Goal: Task Accomplishment & Management: Manage account settings

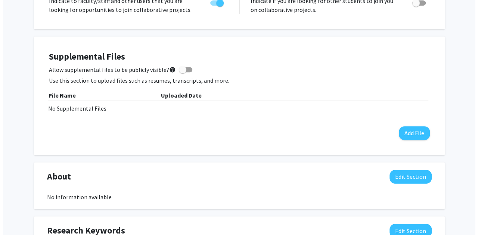
scroll to position [187, 0]
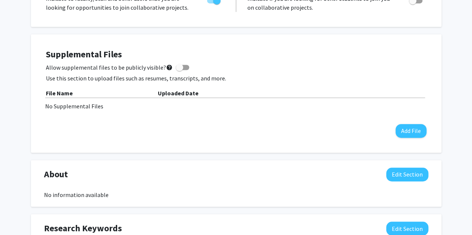
click at [180, 67] on span at bounding box center [182, 67] width 13 height 5
click at [179, 70] on input "Allow supplemental files to be publicly visible? help" at bounding box center [179, 70] width 0 height 0
checkbox input "true"
click at [414, 138] on button "Add File" at bounding box center [411, 131] width 31 height 14
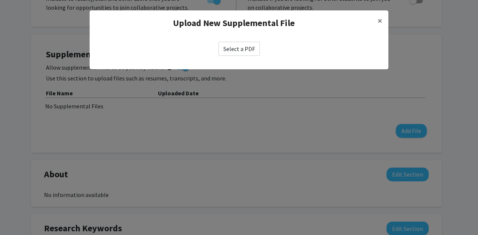
click at [240, 47] on label "Select a PDF" at bounding box center [238, 49] width 41 height 14
click at [0, 0] on input "Select a PDF" at bounding box center [0, 0] width 0 height 0
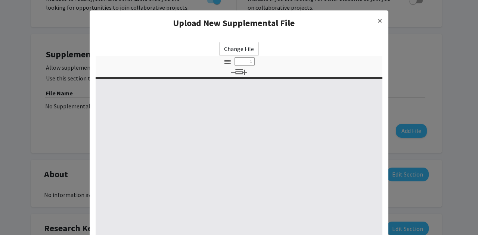
select select "custom"
type input "0"
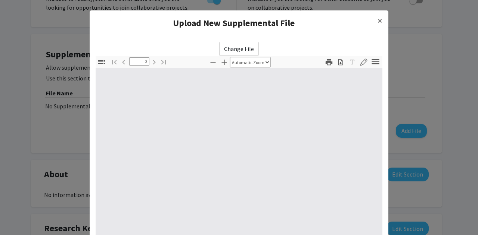
select select "custom"
type input "1"
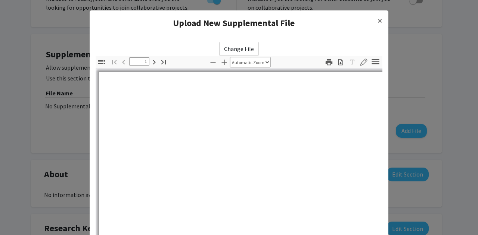
select select "auto"
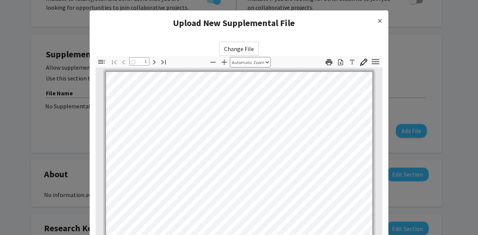
scroll to position [1, 0]
click at [377, 24] on span "×" at bounding box center [379, 21] width 5 height 12
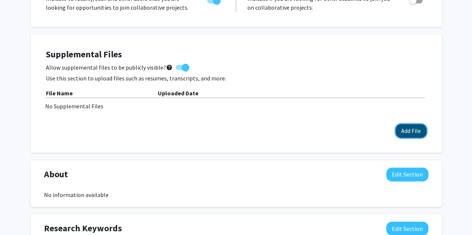
click at [411, 126] on button "Add File" at bounding box center [411, 131] width 31 height 14
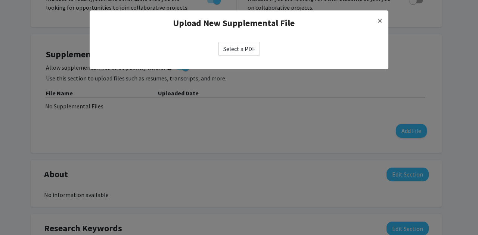
click at [251, 50] on label "Select a PDF" at bounding box center [238, 49] width 41 height 14
click at [0, 0] on input "Select a PDF" at bounding box center [0, 0] width 0 height 0
select select "custom"
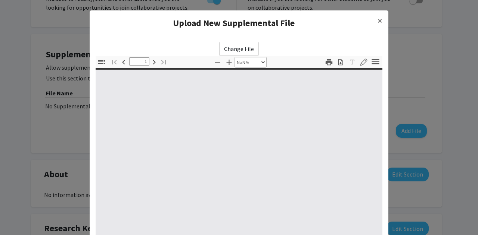
type input "0"
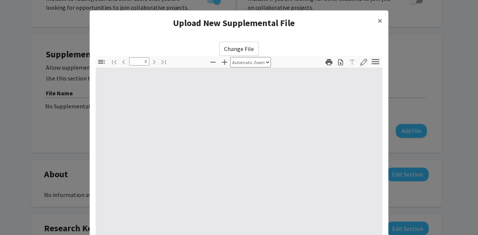
select select "custom"
type input "1"
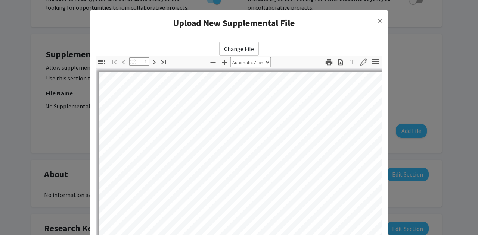
select select "auto"
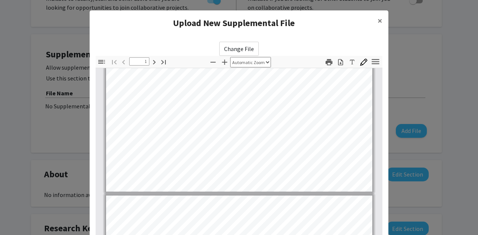
type input "2"
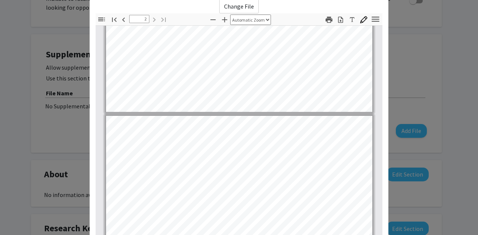
scroll to position [118, 0]
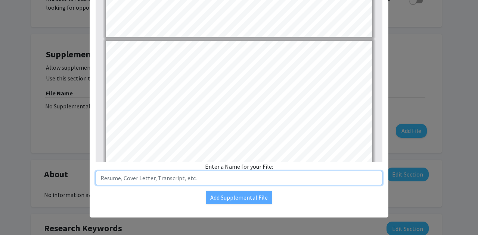
click at [163, 181] on input "text" at bounding box center [239, 178] width 287 height 14
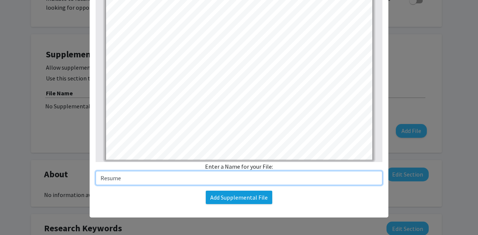
type input "Resume"
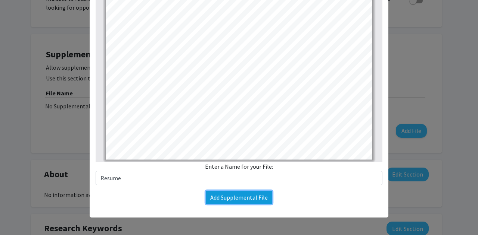
click at [219, 194] on button "Add Supplemental File" at bounding box center [239, 197] width 66 height 13
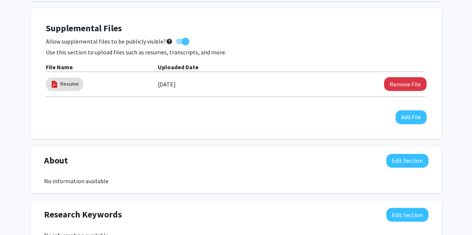
scroll to position [224, 0]
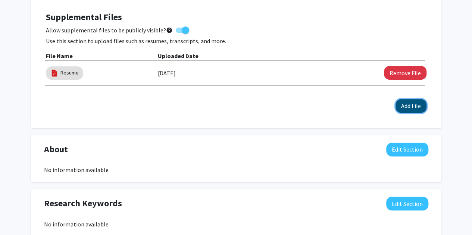
click at [403, 109] on button "Add File" at bounding box center [411, 106] width 31 height 14
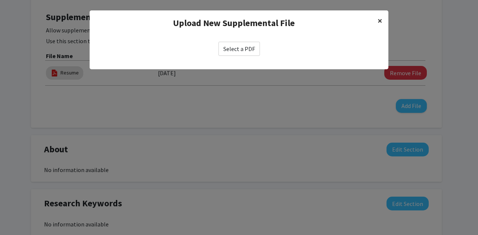
click at [381, 16] on span "×" at bounding box center [379, 21] width 5 height 12
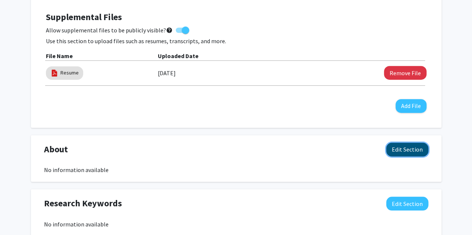
click at [400, 154] on button "Edit Section" at bounding box center [407, 150] width 42 height 14
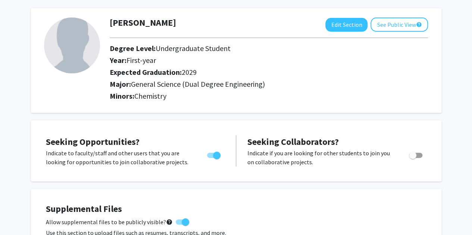
scroll to position [0, 0]
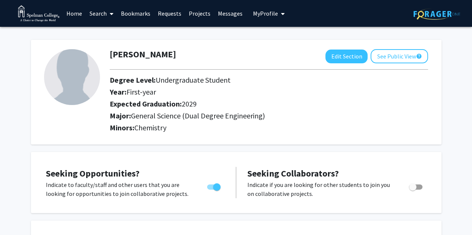
click at [42, 85] on div at bounding box center [71, 92] width 66 height 86
click at [61, 84] on img at bounding box center [72, 77] width 56 height 56
click at [345, 62] on button "Edit Section" at bounding box center [346, 57] width 42 height 14
select select "first-year"
select select "2029"
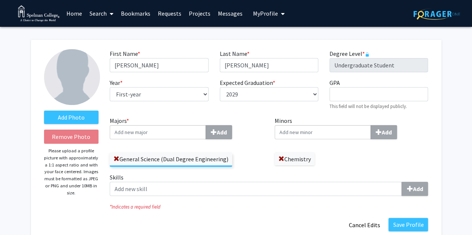
click at [345, 56] on label "Degree Level * required" at bounding box center [349, 53] width 40 height 9
click at [69, 116] on label "Add Photo" at bounding box center [71, 117] width 55 height 13
click at [0, 0] on input "Add Photo" at bounding box center [0, 0] width 0 height 0
click at [88, 114] on label "Add Photo" at bounding box center [71, 117] width 55 height 13
click at [0, 0] on input "Add Photo" at bounding box center [0, 0] width 0 height 0
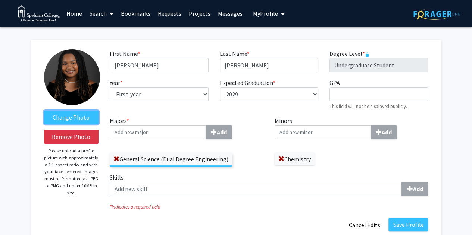
scroll to position [37, 0]
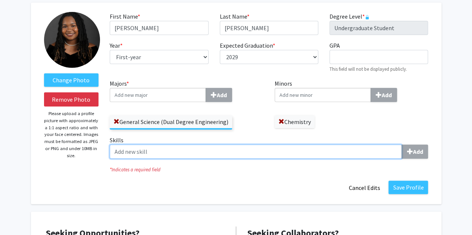
click at [371, 153] on input "Skills Add" at bounding box center [256, 152] width 292 height 14
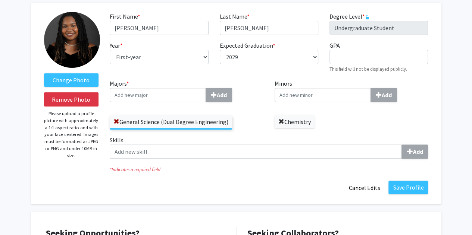
click at [283, 126] on label "Chemistry" at bounding box center [295, 122] width 40 height 13
click at [281, 124] on span at bounding box center [281, 122] width 6 height 6
click at [190, 94] on input "Majors * Add" at bounding box center [158, 95] width 96 height 14
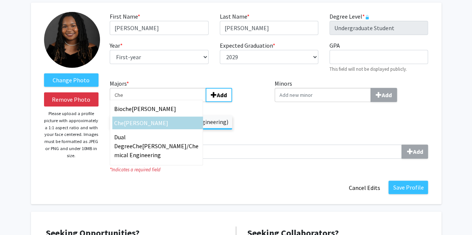
type input "Che"
click at [154, 119] on div "[PERSON_NAME]" at bounding box center [157, 123] width 87 height 9
click at [154, 102] on input "Che" at bounding box center [158, 95] width 96 height 14
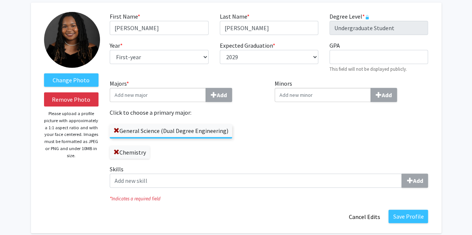
click at [161, 95] on input "Majors * Add" at bounding box center [158, 95] width 96 height 14
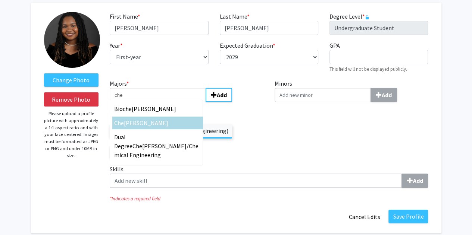
click at [225, 113] on label "Click to choose a primary major:" at bounding box center [187, 112] width 154 height 9
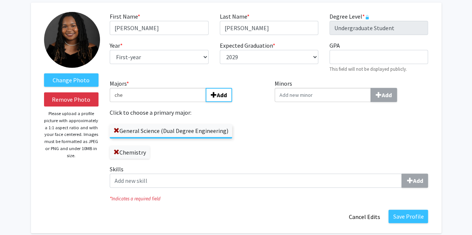
click at [186, 95] on input "che" at bounding box center [158, 95] width 96 height 14
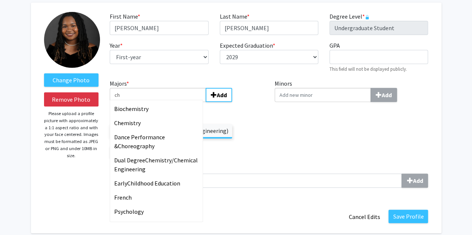
type input "c"
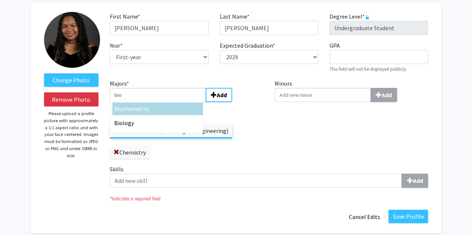
click at [319, 126] on div "Minors Add" at bounding box center [351, 122] width 165 height 86
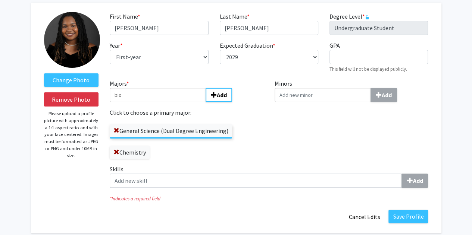
click at [201, 91] on input "bio" at bounding box center [158, 95] width 96 height 14
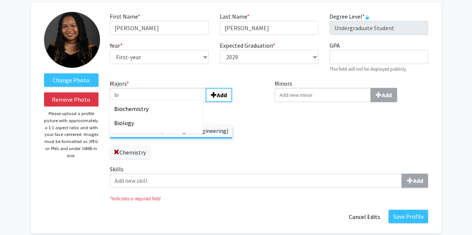
type input "b"
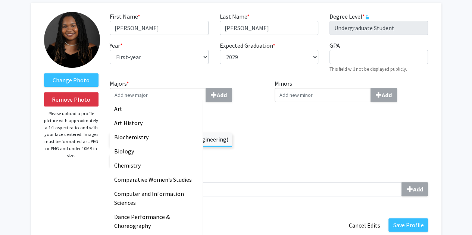
click at [243, 146] on div "General Science (Dual Degree Engineering) Chemistry" at bounding box center [187, 147] width 154 height 42
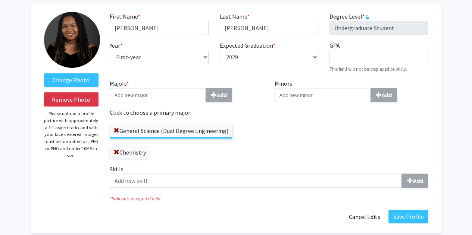
click at [165, 174] on label "Skills Add" at bounding box center [269, 176] width 318 height 23
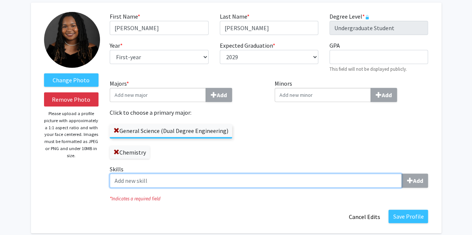
click at [165, 174] on input "Skills Add" at bounding box center [256, 181] width 292 height 14
type input "C"
type input "S"
type input "Applied Mathematics"
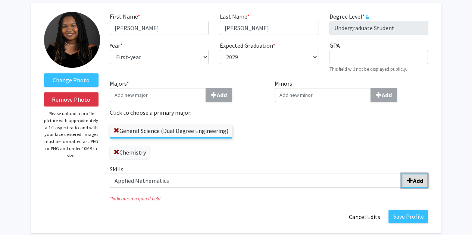
click at [409, 181] on span "submit" at bounding box center [410, 181] width 6 height 6
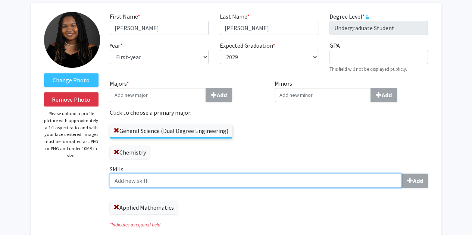
click at [338, 183] on input "Skills Add" at bounding box center [256, 181] width 292 height 14
type input "Lab Assistance"
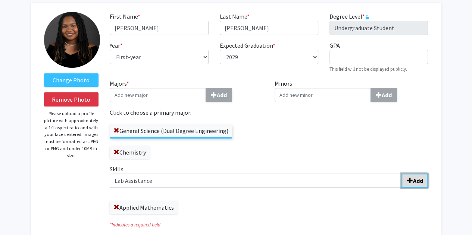
click at [416, 175] on button "Add" at bounding box center [414, 181] width 26 height 14
click at [327, 173] on label "Skills Add" at bounding box center [269, 176] width 318 height 23
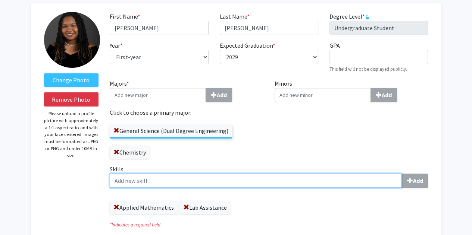
click at [327, 174] on input "Skills Add" at bounding box center [256, 181] width 292 height 14
type input "Organization"
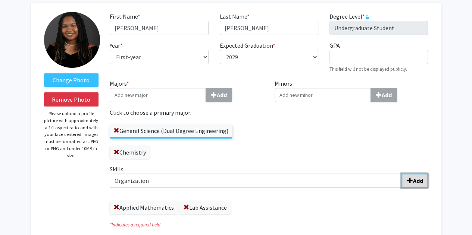
click at [418, 182] on b "Add" at bounding box center [418, 180] width 10 height 7
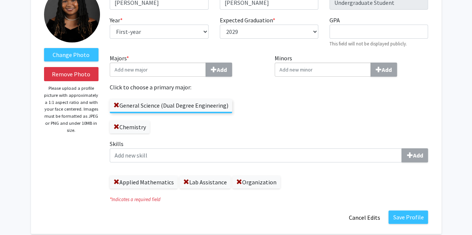
scroll to position [75, 0]
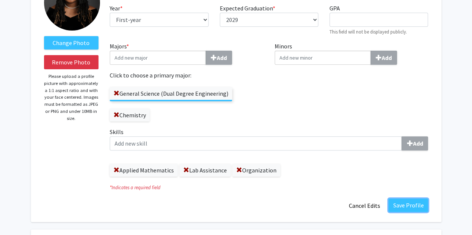
click at [404, 202] on button "Save Profile" at bounding box center [408, 205] width 40 height 13
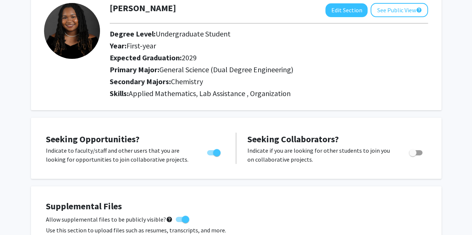
scroll to position [0, 0]
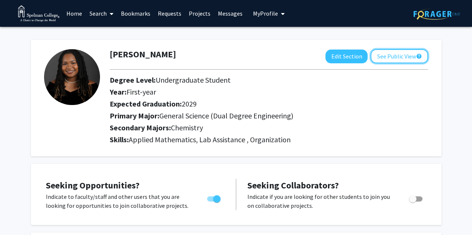
click at [413, 54] on button "See Public View help" at bounding box center [399, 56] width 57 height 14
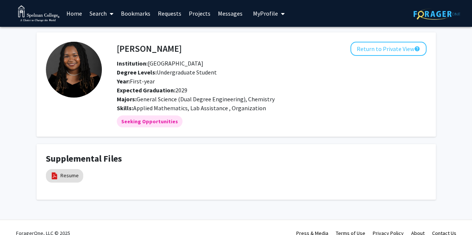
click at [96, 22] on link "Search" at bounding box center [101, 13] width 31 height 26
click at [104, 37] on span "Faculty/Staff" at bounding box center [113, 34] width 55 height 15
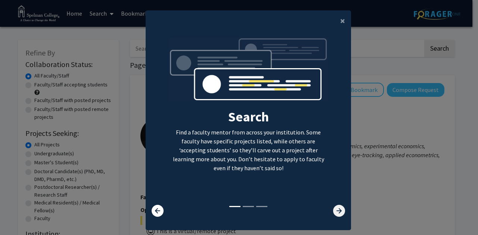
click at [333, 211] on icon at bounding box center [339, 211] width 12 height 12
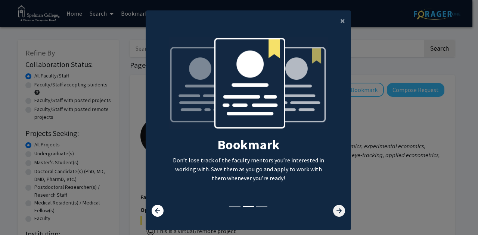
click at [333, 211] on icon at bounding box center [339, 211] width 12 height 12
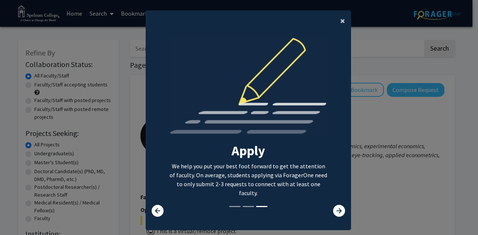
click at [343, 22] on button "×" at bounding box center [342, 20] width 17 height 21
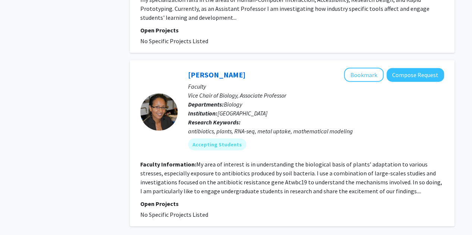
scroll to position [2388, 0]
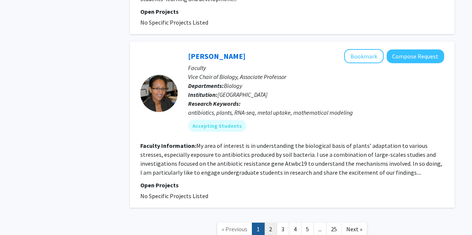
click at [271, 223] on link "2" at bounding box center [270, 229] width 13 height 13
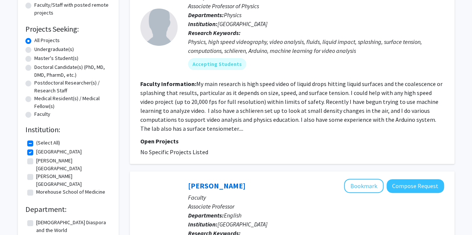
scroll to position [37, 0]
